Goal: Task Accomplishment & Management: Manage account settings

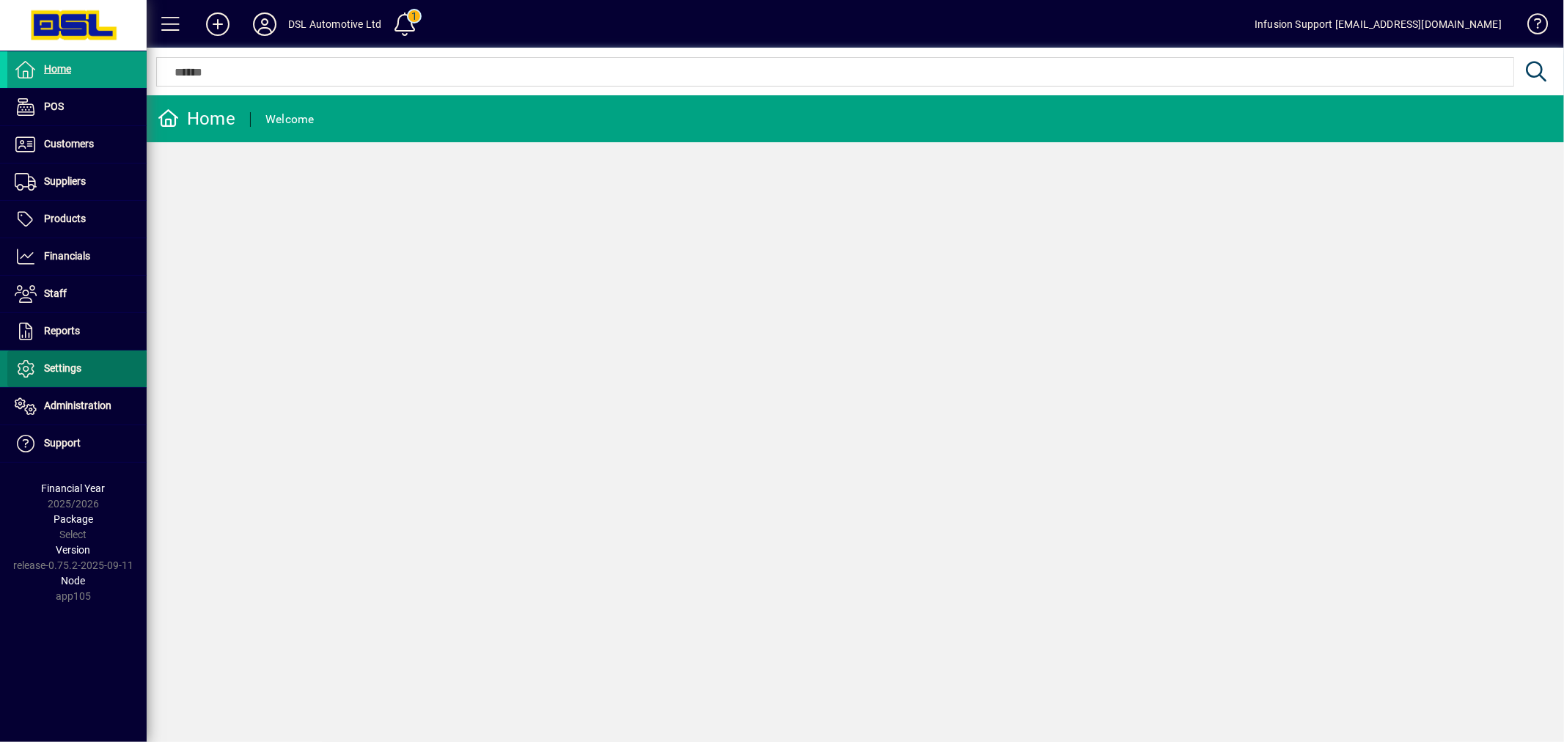
click at [57, 367] on span "Settings" at bounding box center [62, 368] width 37 height 12
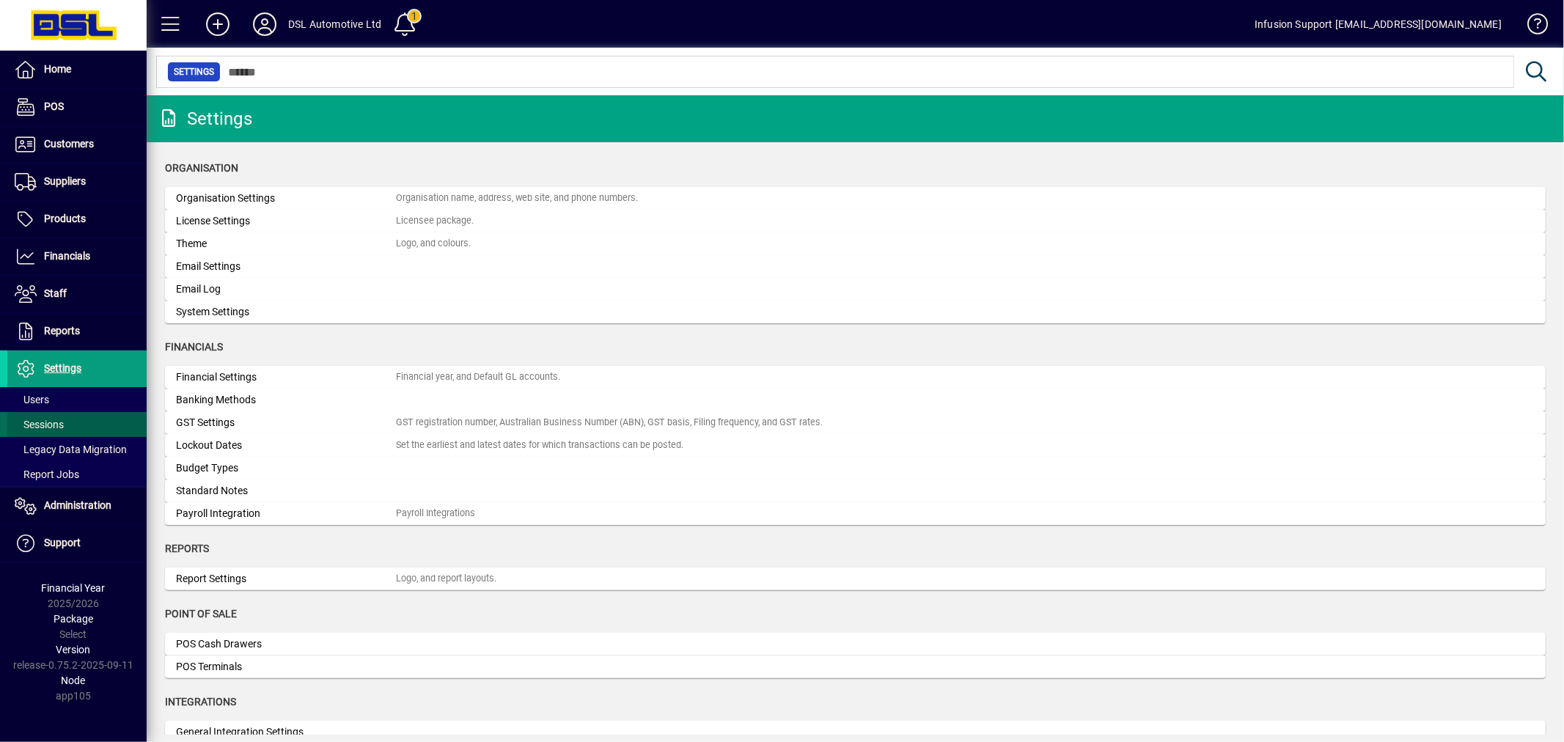
click at [62, 428] on span "Sessions" at bounding box center [39, 425] width 49 height 12
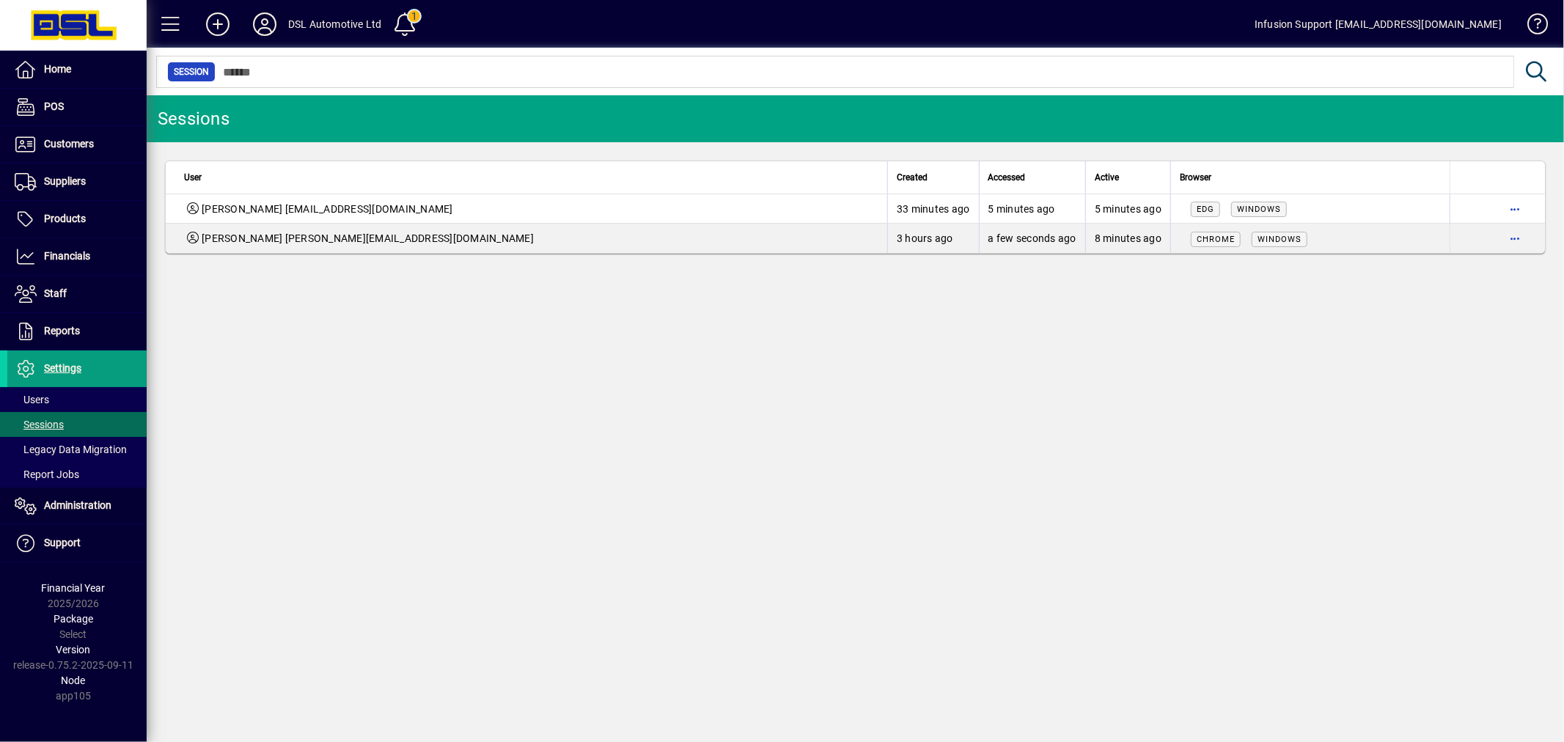
click at [277, 26] on icon at bounding box center [264, 23] width 29 height 23
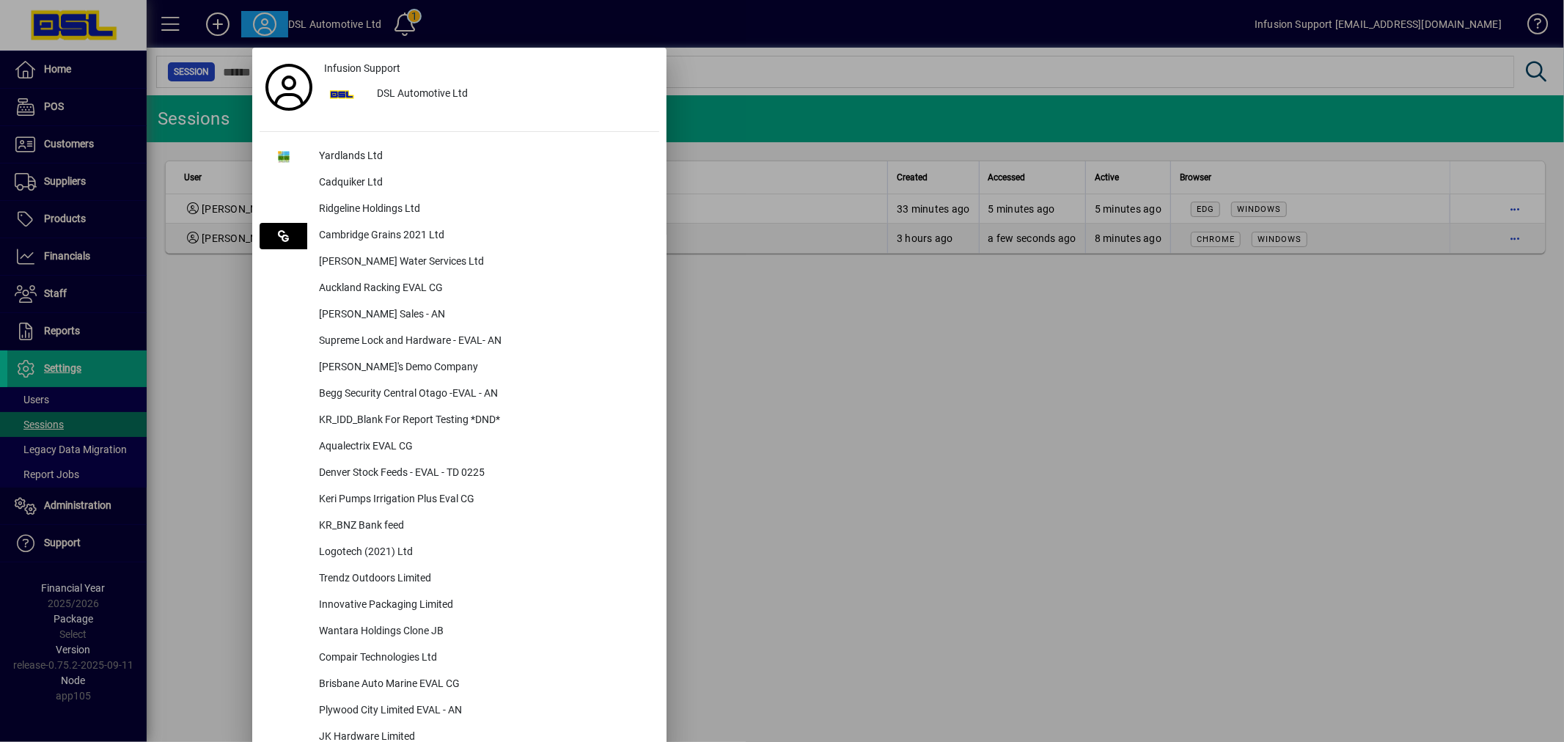
scroll to position [1707, 0]
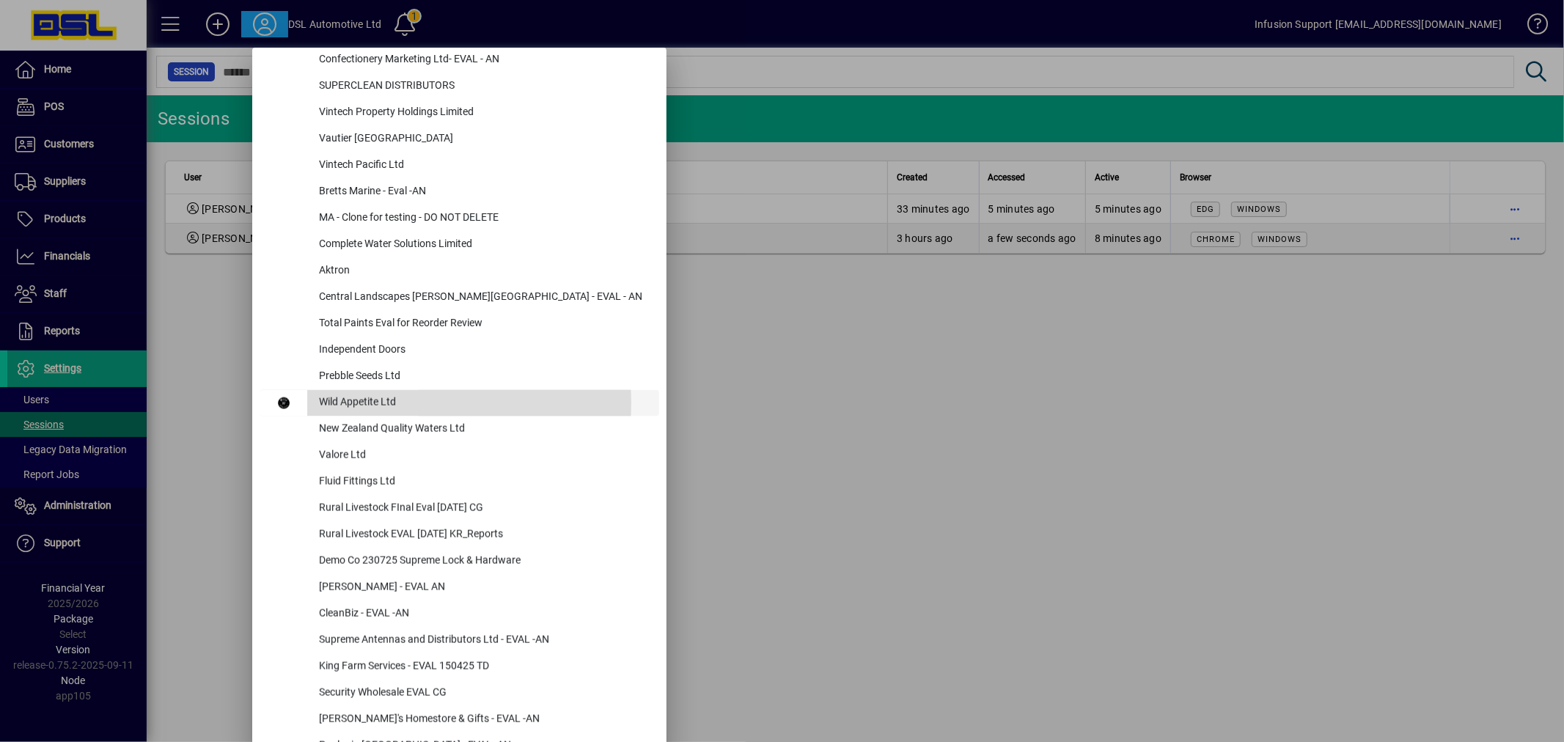
click at [338, 402] on div "Wild Appetite Ltd" at bounding box center [483, 403] width 352 height 26
